Goal: Task Accomplishment & Management: Complete application form

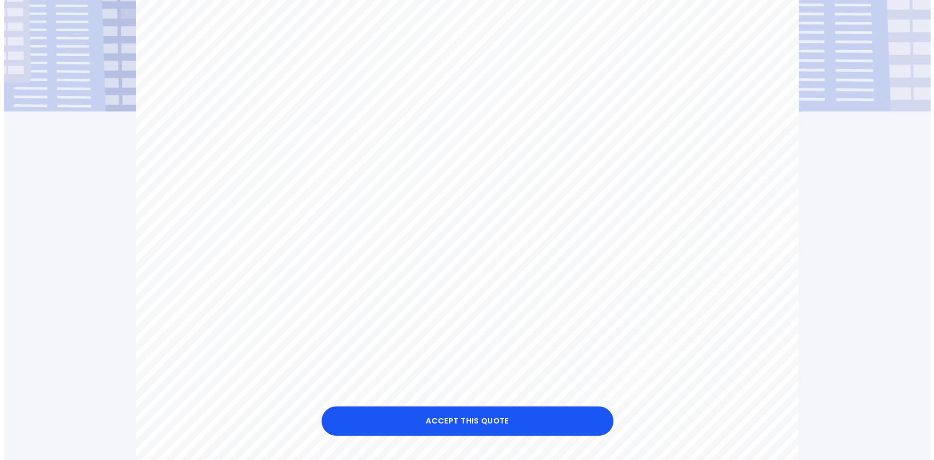
scroll to position [195, 0]
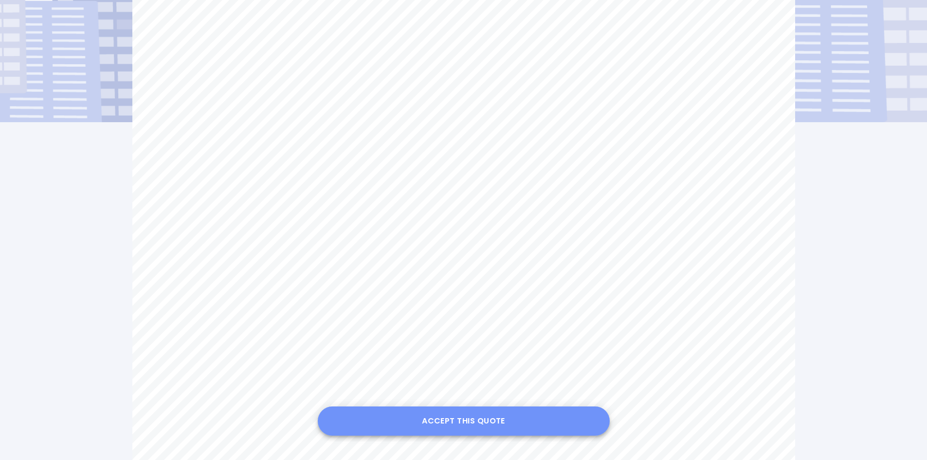
click at [473, 420] on button "Accept this Quote" at bounding box center [464, 420] width 292 height 29
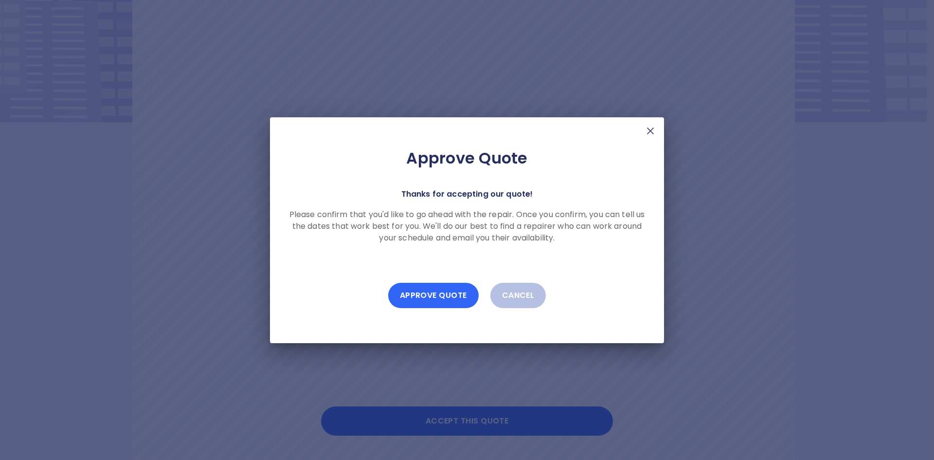
click at [428, 294] on button "Approve Quote" at bounding box center [433, 295] width 90 height 25
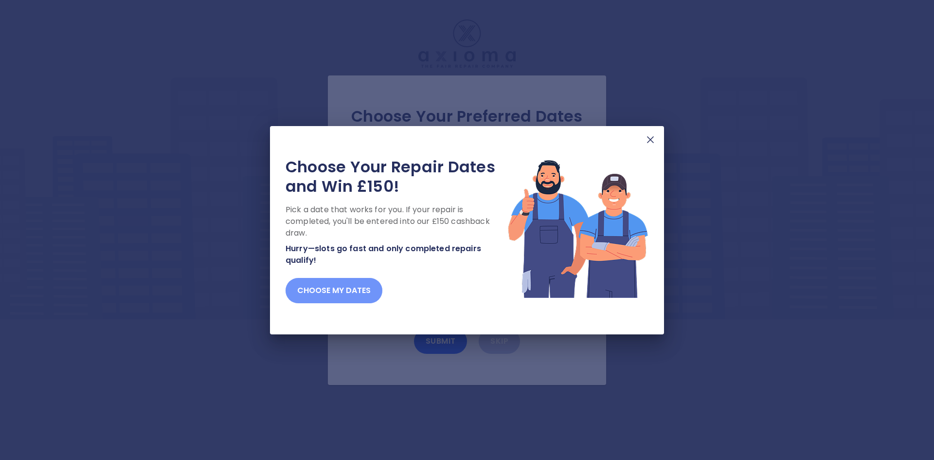
click at [333, 287] on button "Choose my dates" at bounding box center [334, 290] width 97 height 25
click at [355, 291] on button "Choose my dates" at bounding box center [334, 290] width 97 height 25
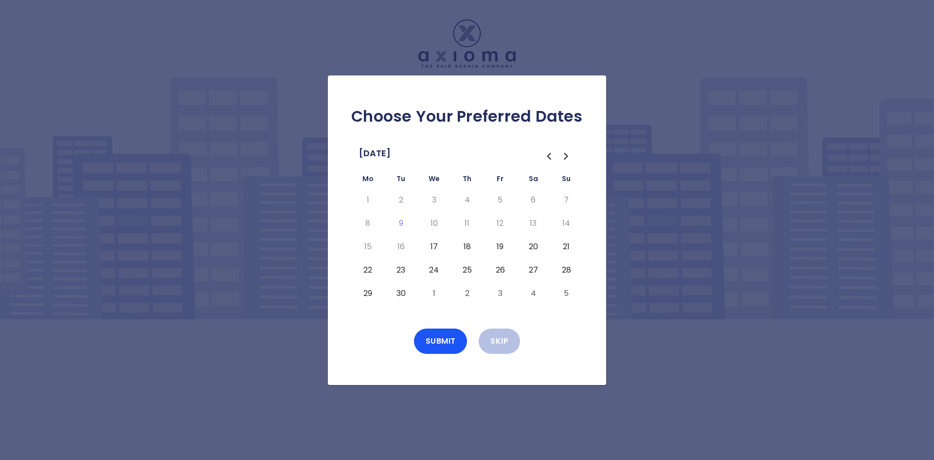
click at [433, 247] on button "17" at bounding box center [434, 247] width 18 height 16
click at [467, 245] on button "18" at bounding box center [467, 247] width 18 height 16
click at [444, 340] on button "Submit" at bounding box center [441, 340] width 54 height 25
